Goal: Information Seeking & Learning: Learn about a topic

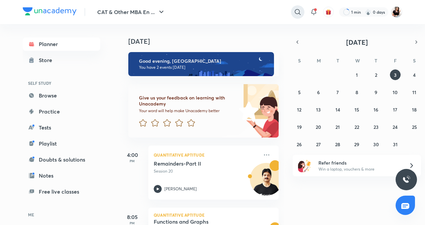
click at [298, 13] on icon at bounding box center [298, 12] width 8 height 8
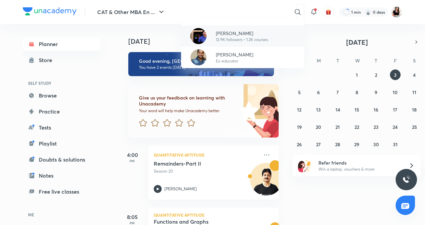
click at [255, 40] on p "12.9K followers • 1.2K courses" at bounding box center [242, 40] width 52 height 6
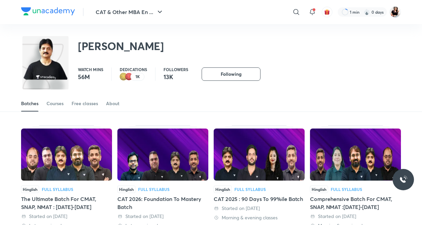
drag, startPoint x: 296, startPoint y: 8, endPoint x: 270, endPoint y: 91, distance: 86.5
click at [270, 91] on div "Batches Courses Free classes About" at bounding box center [211, 96] width 422 height 31
